Goal: Submit feedback/report problem

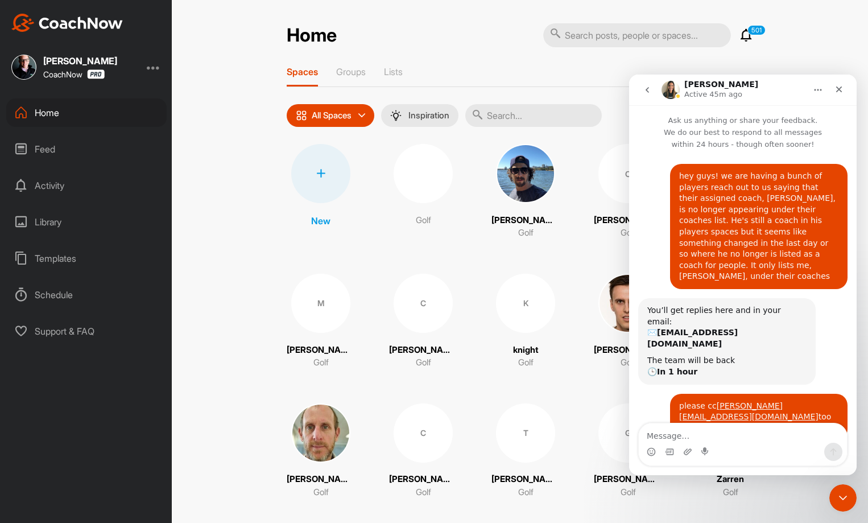
scroll to position [146, 0]
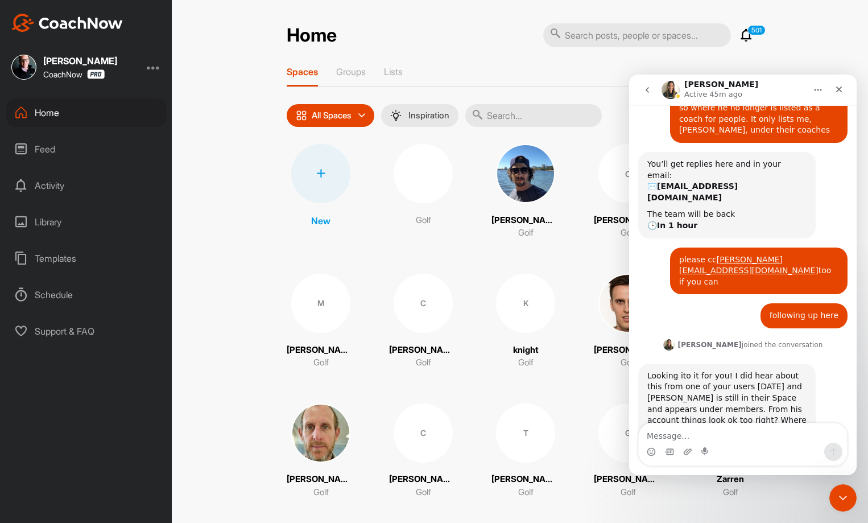
click at [702, 423] on textarea "Message…" at bounding box center [743, 432] width 208 height 19
click at [721, 435] on textarea "Message…" at bounding box center [743, 432] width 208 height 19
click at [690, 454] on icon "Upload attachment" at bounding box center [687, 451] width 9 height 9
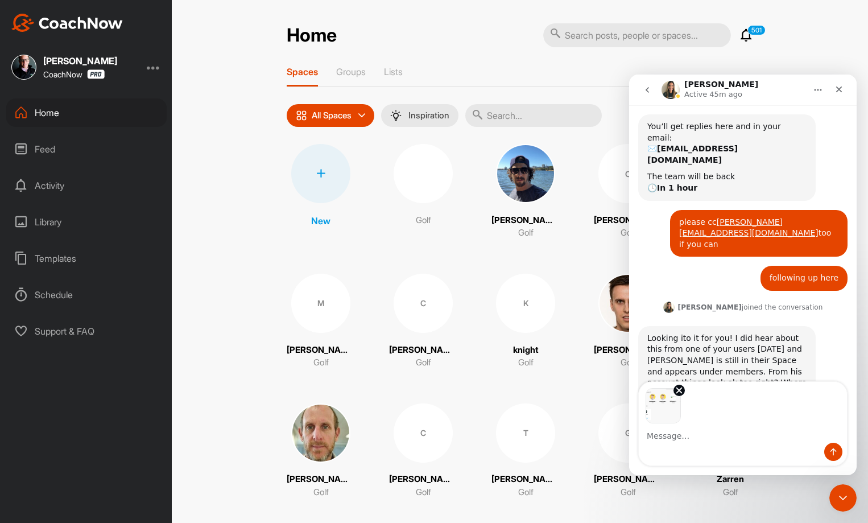
scroll to position [188, 0]
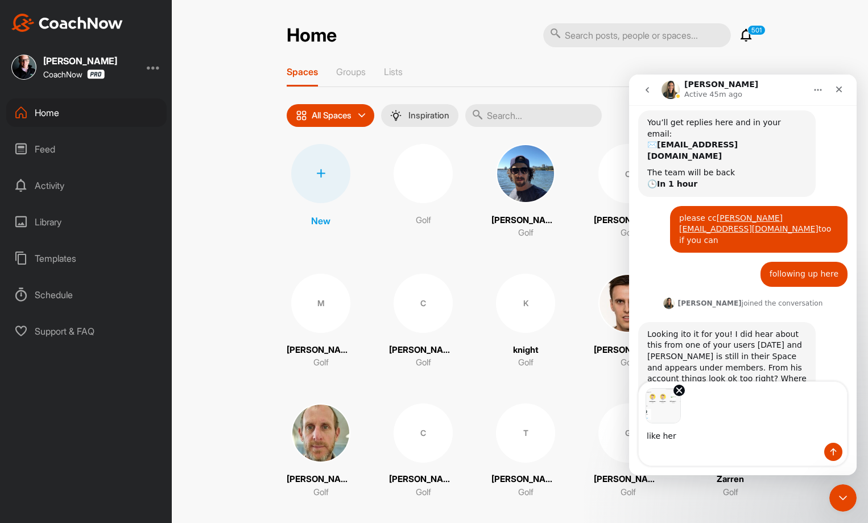
type textarea "like here"
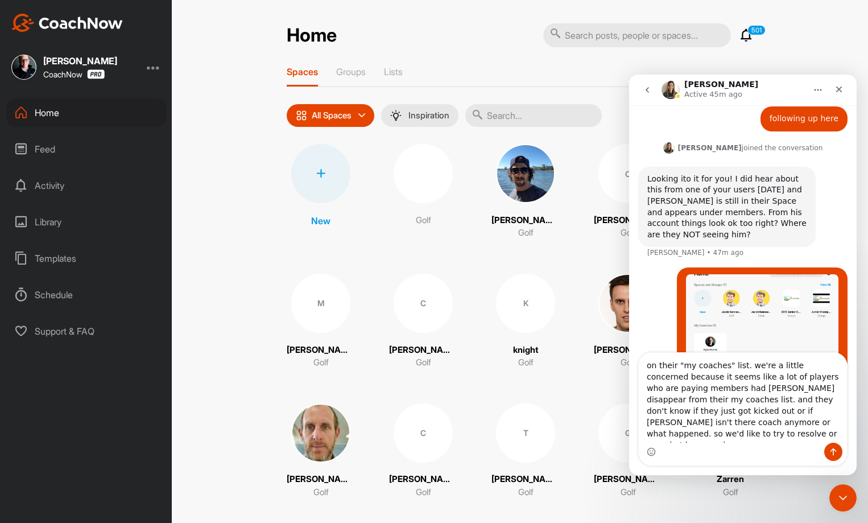
scroll to position [354, 0]
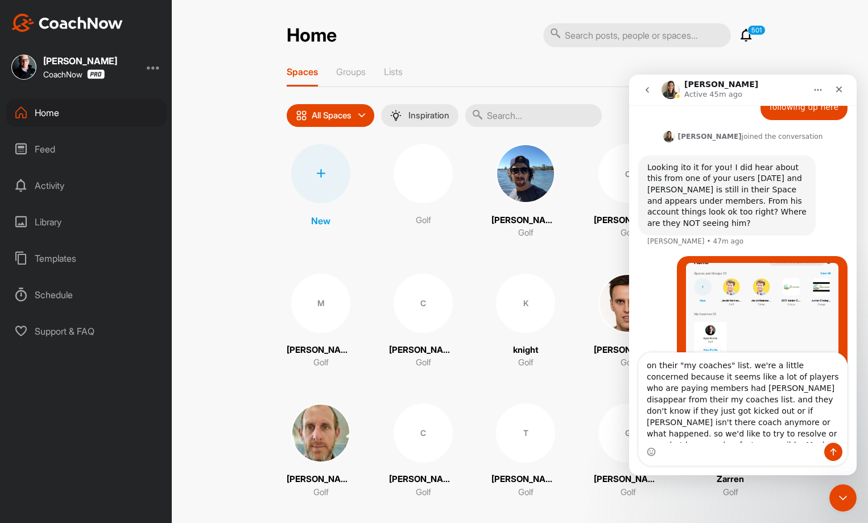
type textarea "on their "my coaches" list. we're a little concerned because it seems like a lo…"
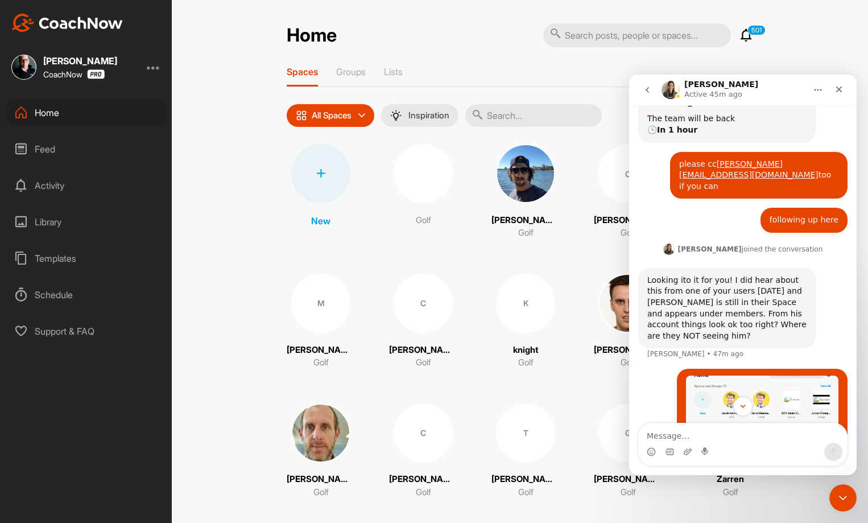
scroll to position [338, 0]
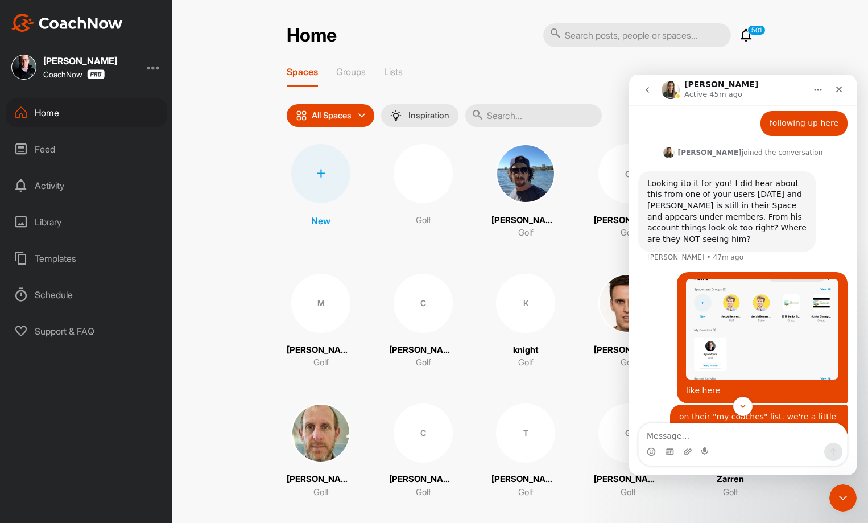
click at [741, 279] on img "Kyle says…" at bounding box center [762, 329] width 152 height 101
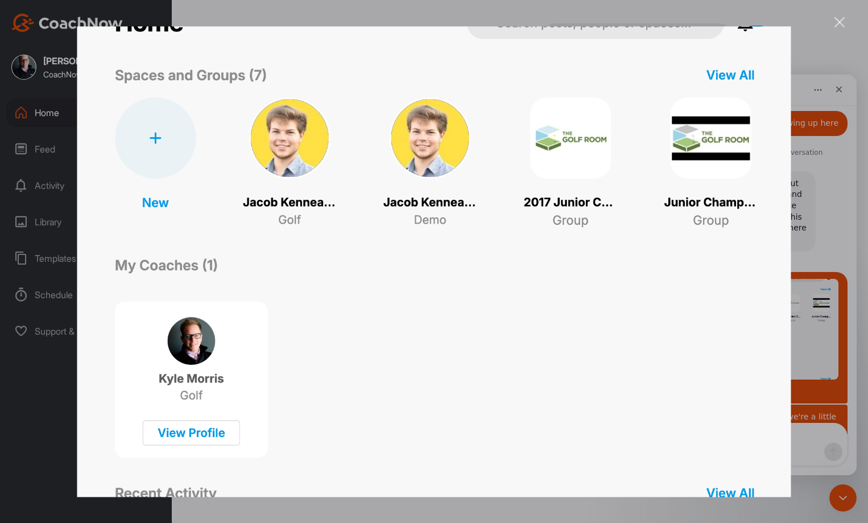
click at [454, 274] on img "Close" at bounding box center [434, 261] width 714 height 470
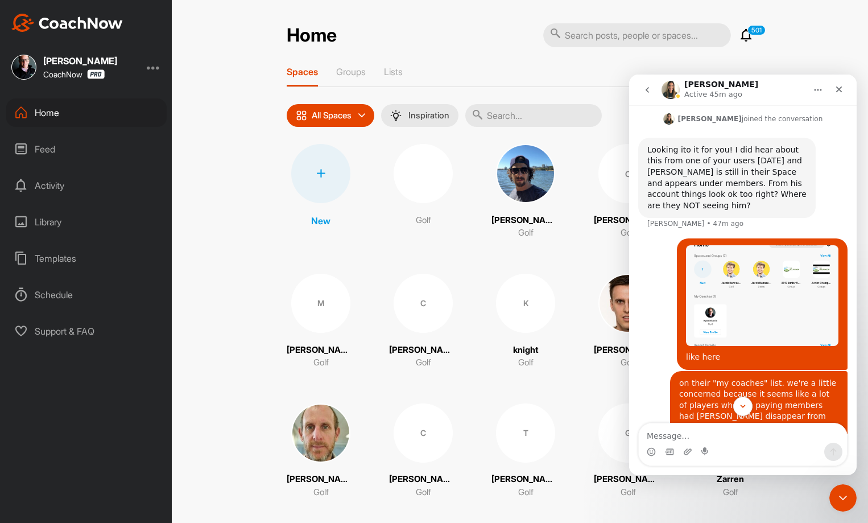
scroll to position [401, 0]
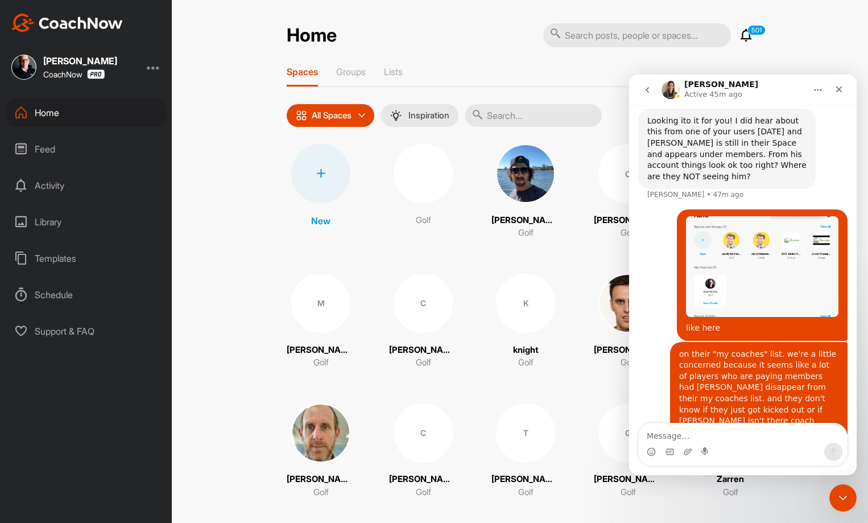
click at [759, 216] on img "Kyle says…" at bounding box center [762, 266] width 152 height 101
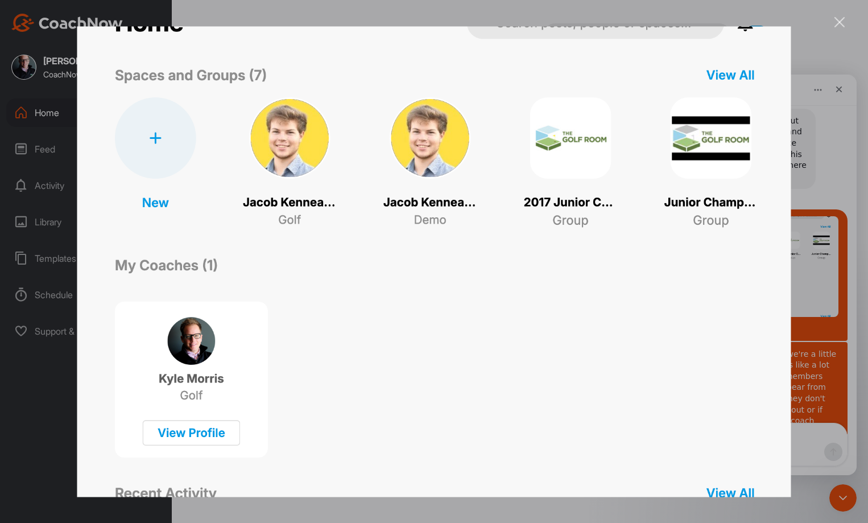
click at [612, 243] on img "Close" at bounding box center [434, 261] width 714 height 470
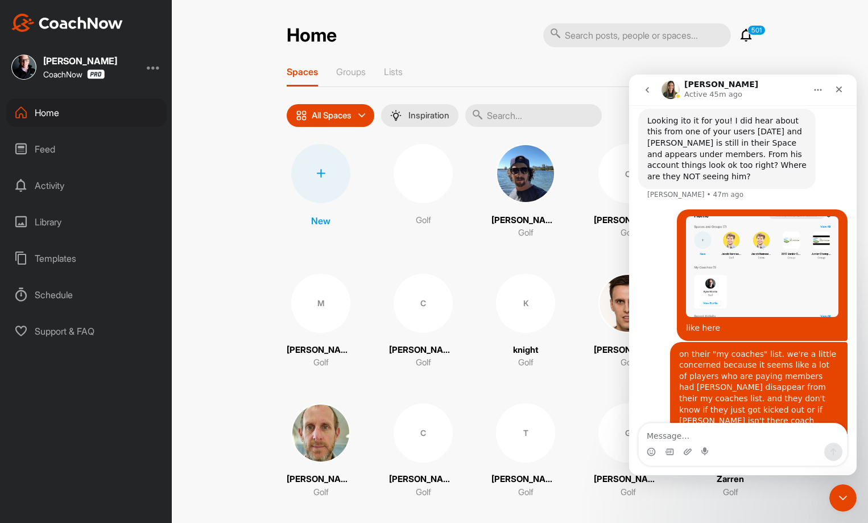
click at [734, 218] on img "Kyle says…" at bounding box center [762, 266] width 152 height 101
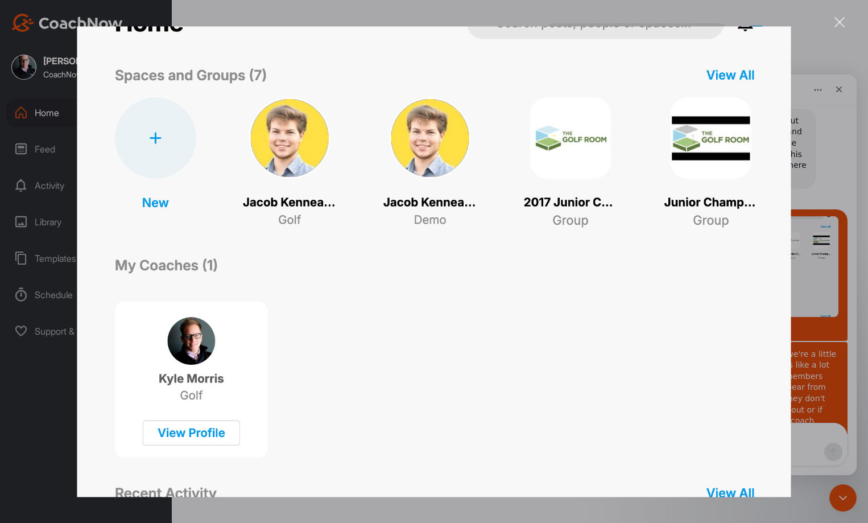
click at [436, 242] on img "Close" at bounding box center [434, 261] width 714 height 470
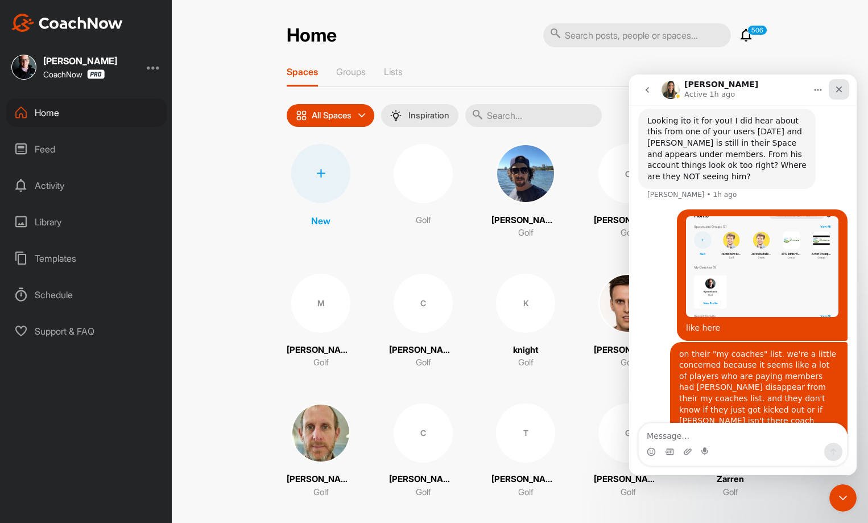
click at [841, 87] on icon "Close" at bounding box center [839, 89] width 6 height 6
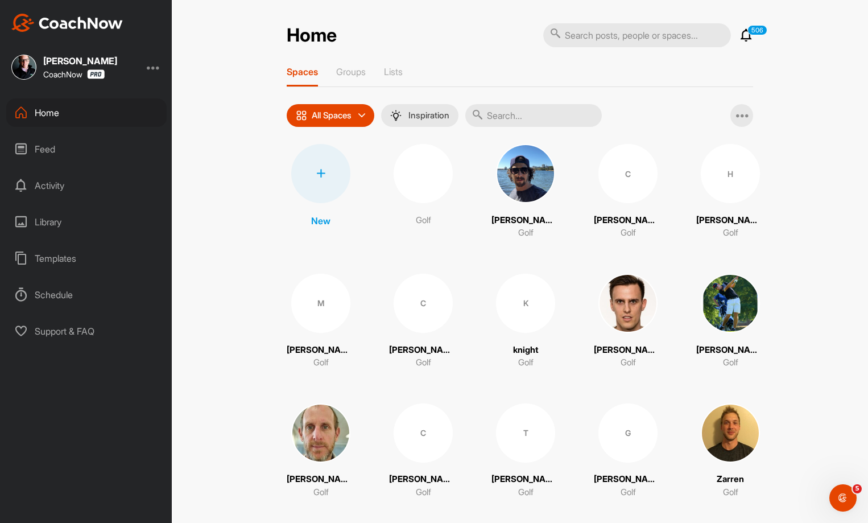
scroll to position [401, 0]
click at [67, 148] on div "Feed" at bounding box center [86, 149] width 160 height 28
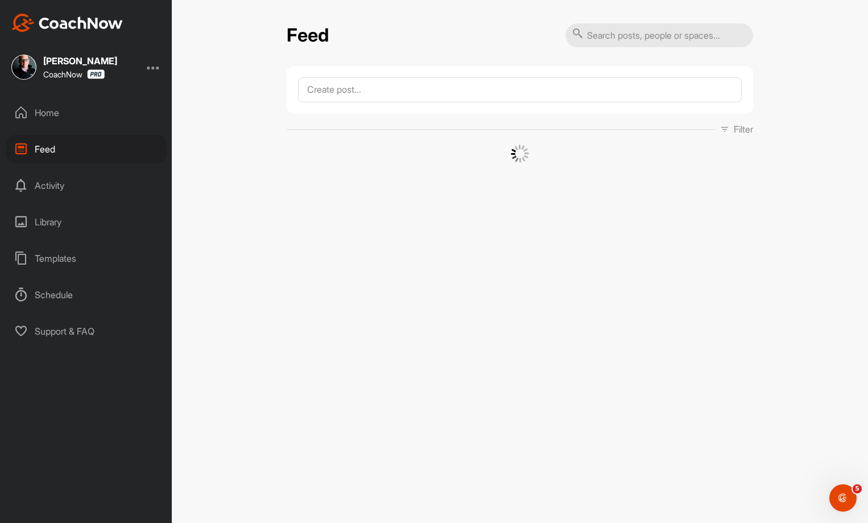
click at [53, 148] on div "Feed" at bounding box center [86, 149] width 160 height 28
